Goal: Task Accomplishment & Management: Complete application form

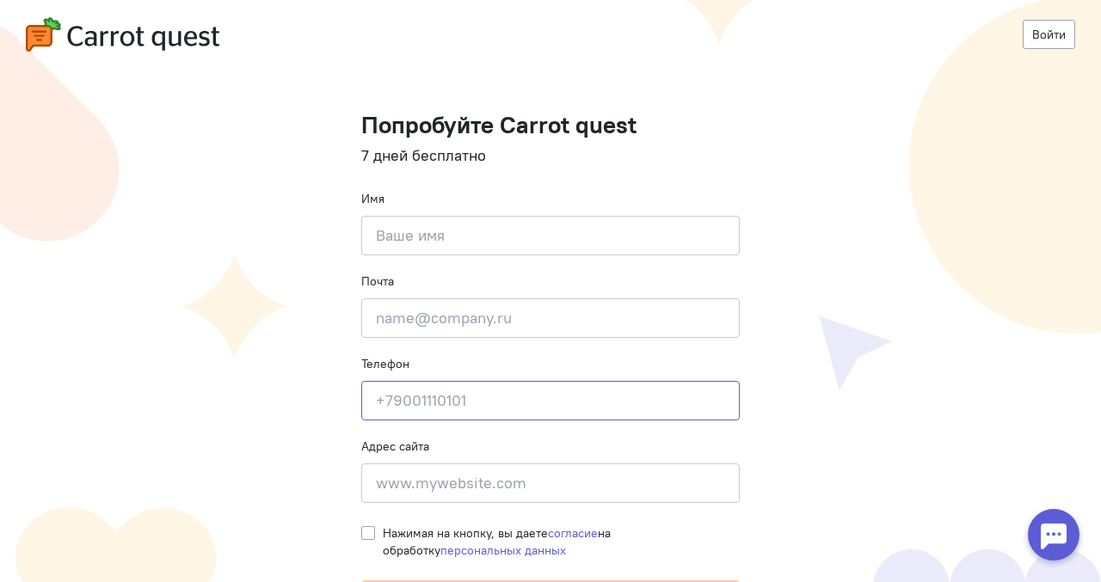
click at [434, 389] on input at bounding box center [550, 401] width 379 height 40
click at [441, 477] on input at bounding box center [550, 484] width 379 height 40
paste input "kconstruction.ru"
type input "kconstruction.ru"
click at [447, 240] on input at bounding box center [550, 236] width 379 height 40
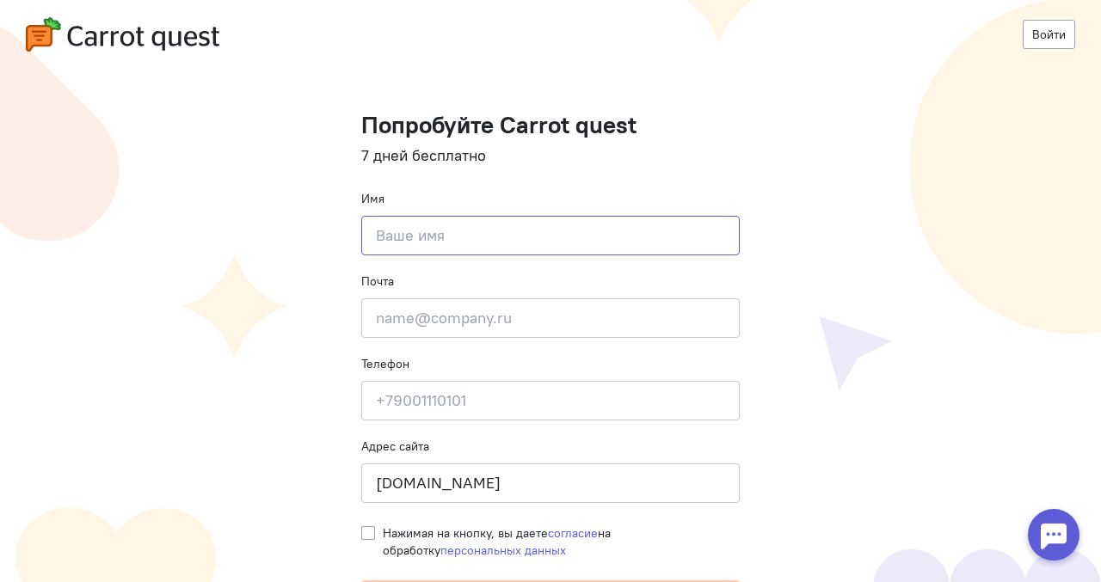
paste input "marketing@kconstruction.ru"
drag, startPoint x: 584, startPoint y: 235, endPoint x: 554, endPoint y: 235, distance: 30.1
click at [554, 235] on input "marketing@kconstruction.ru" at bounding box center [550, 236] width 379 height 40
type input "marketing@kconstruction"
click at [565, 320] on input "email" at bounding box center [550, 319] width 379 height 40
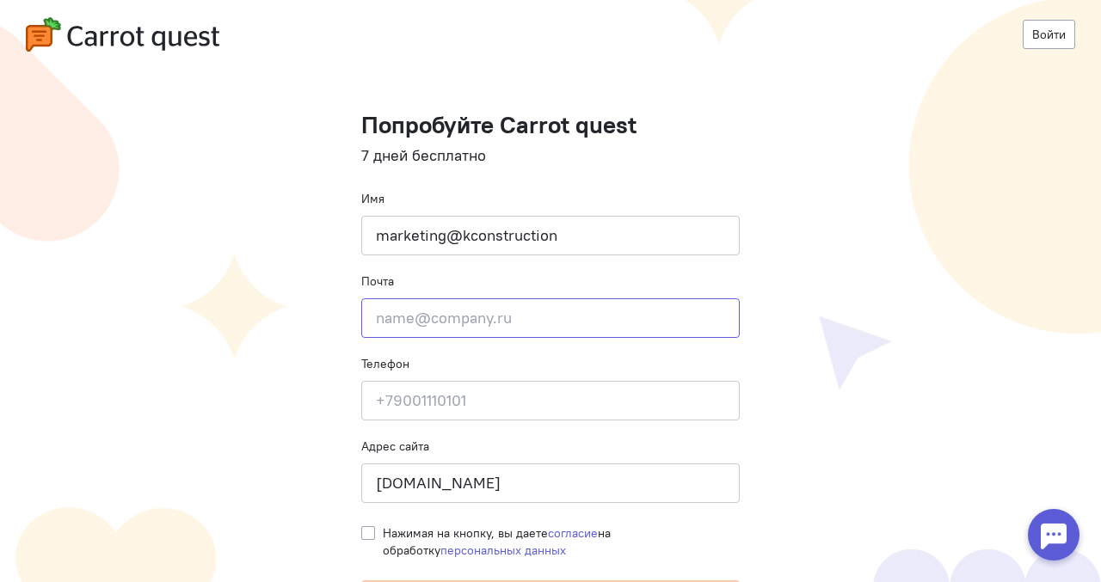
paste input "marketing@kconstruction.ru"
type input "marketing@kconstruction.ru"
click at [466, 397] on input at bounding box center [550, 401] width 379 height 40
paste input "+79819845949"
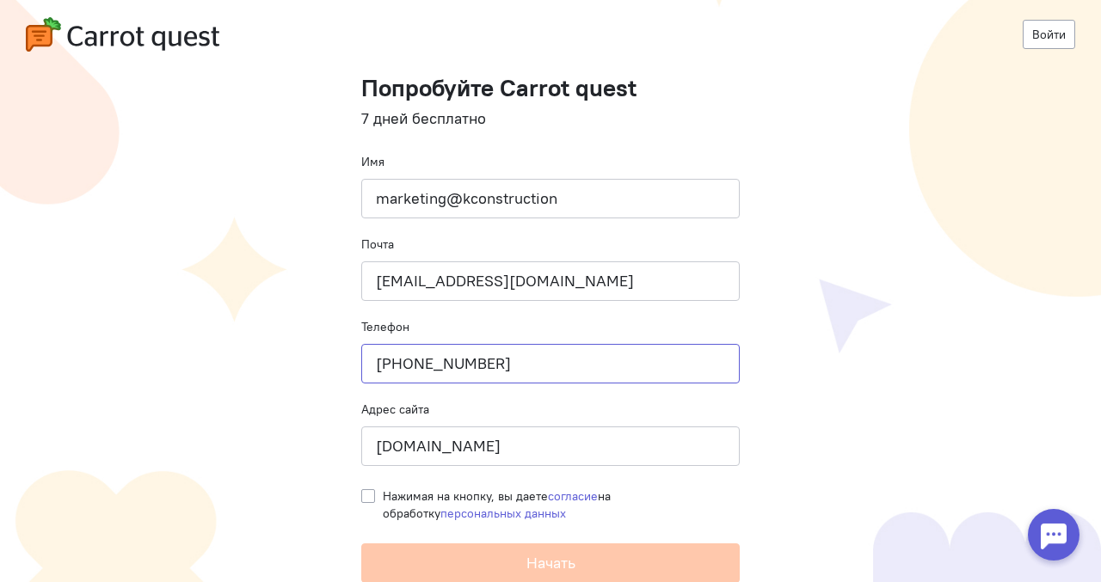
type input "+79819845949"
click at [383, 499] on label "Нажимая на кнопку, вы даете согласие на обработку персональных данных" at bounding box center [561, 505] width 357 height 34
click at [365, 499] on input "Нажимая на кнопку, вы даете согласие на обработку персональных данных" at bounding box center [368, 495] width 14 height 15
checkbox input "true"
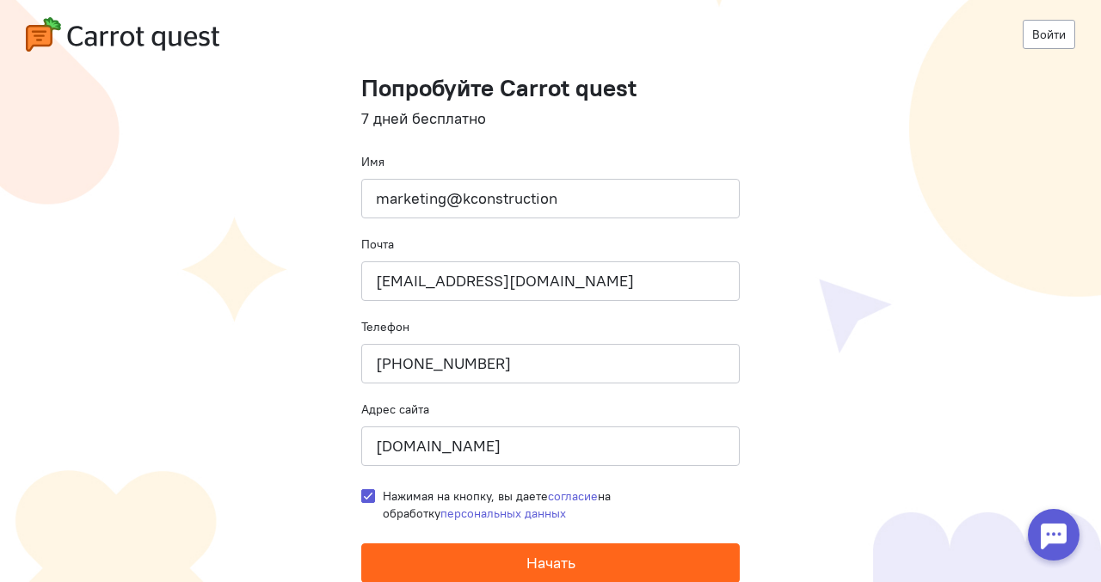
click at [600, 557] on button "Начать" at bounding box center [550, 564] width 379 height 40
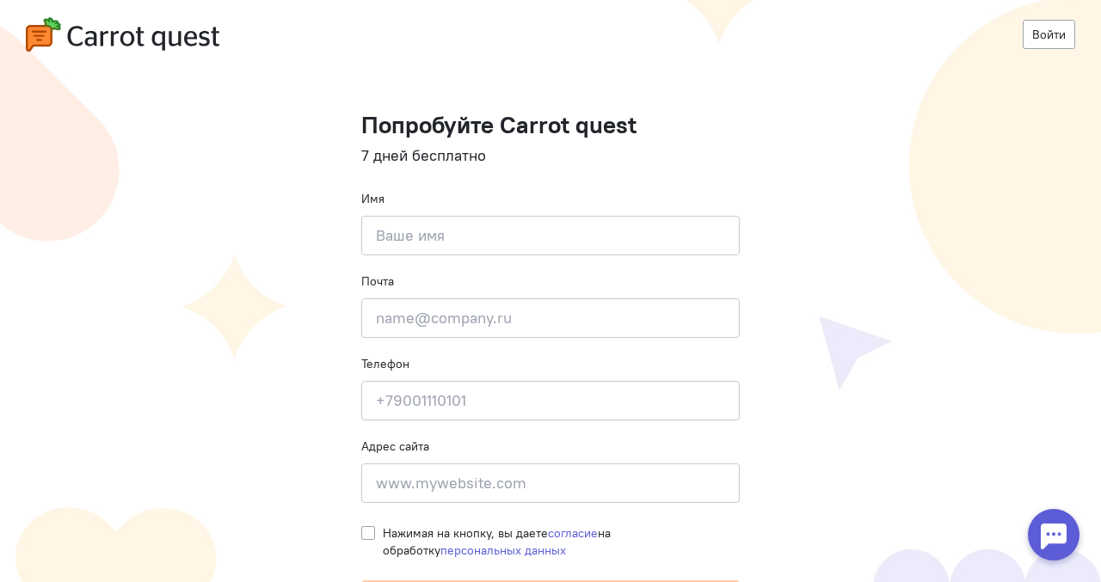
scroll to position [37, 0]
